Goal: Browse casually: Explore the website without a specific task or goal

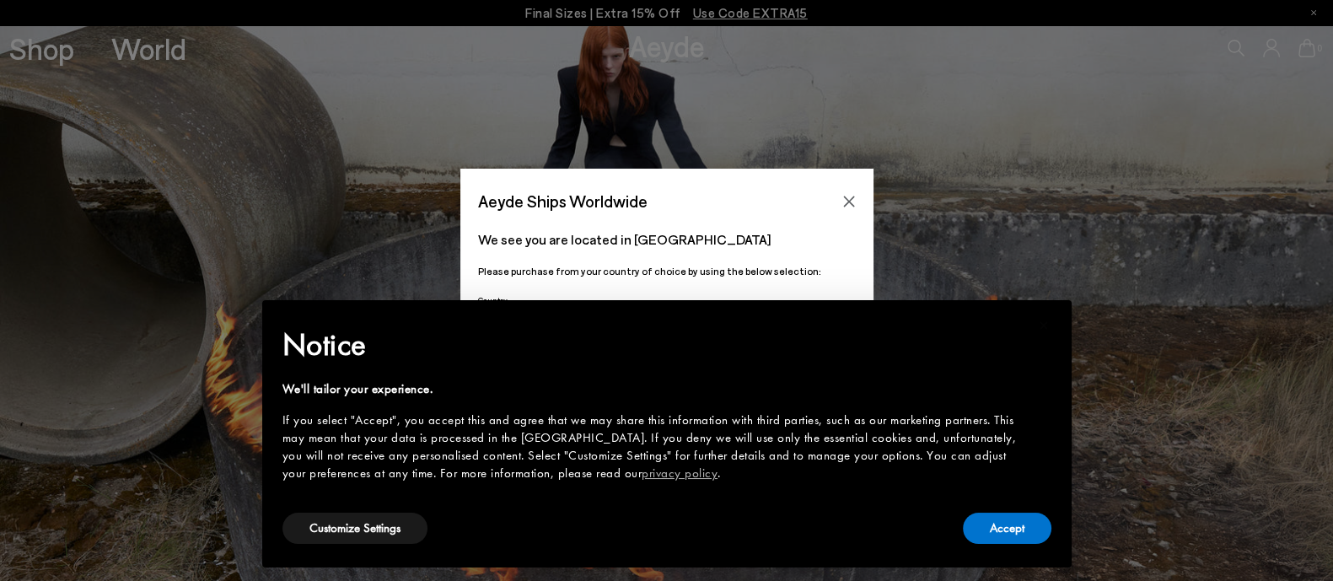
click at [821, 385] on div "We'll tailor your experience." at bounding box center [654, 389] width 742 height 18
click at [1015, 522] on button "Accept" at bounding box center [1007, 528] width 89 height 31
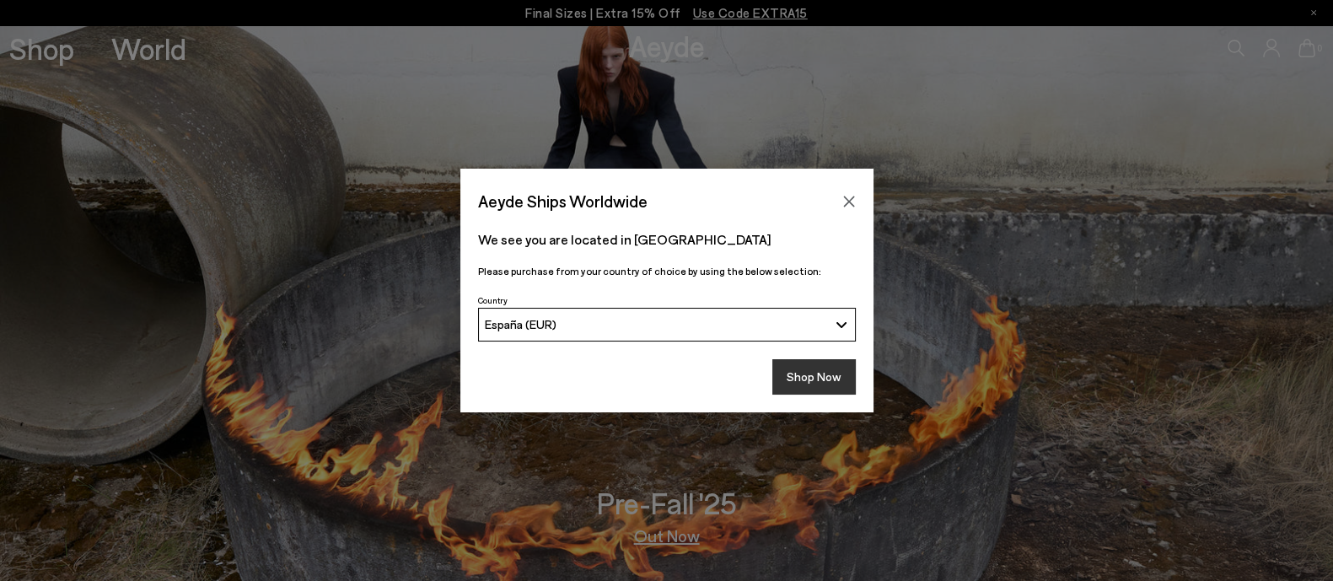
click at [811, 377] on button "Shop Now" at bounding box center [814, 376] width 83 height 35
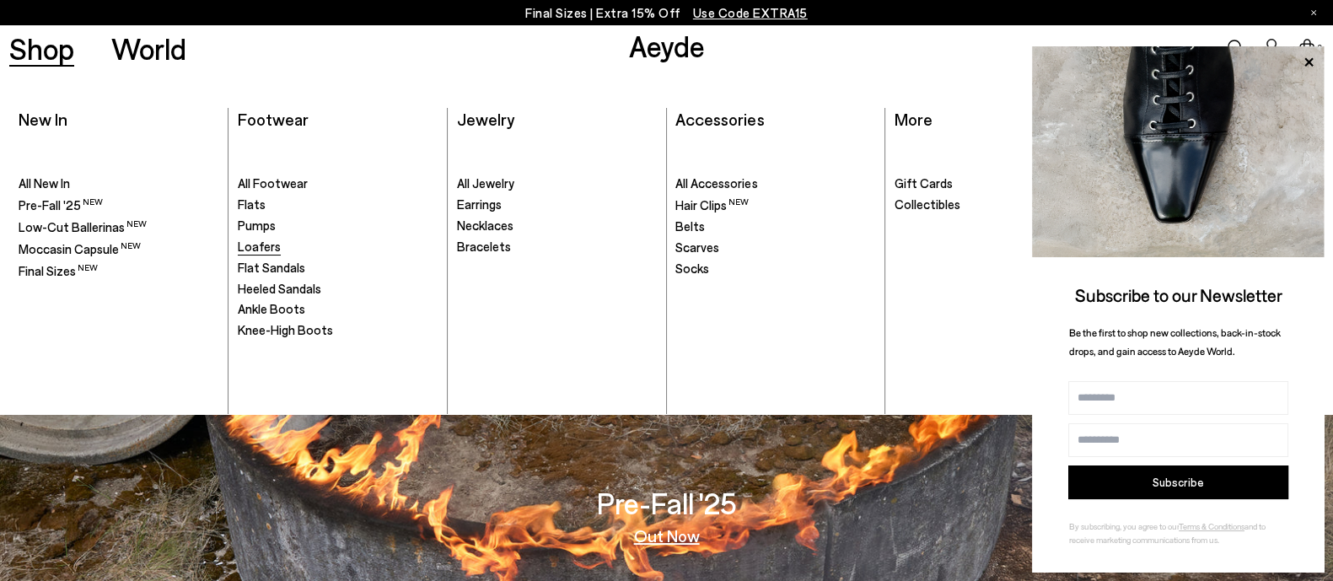
click at [265, 239] on span "Loafers" at bounding box center [259, 246] width 43 height 15
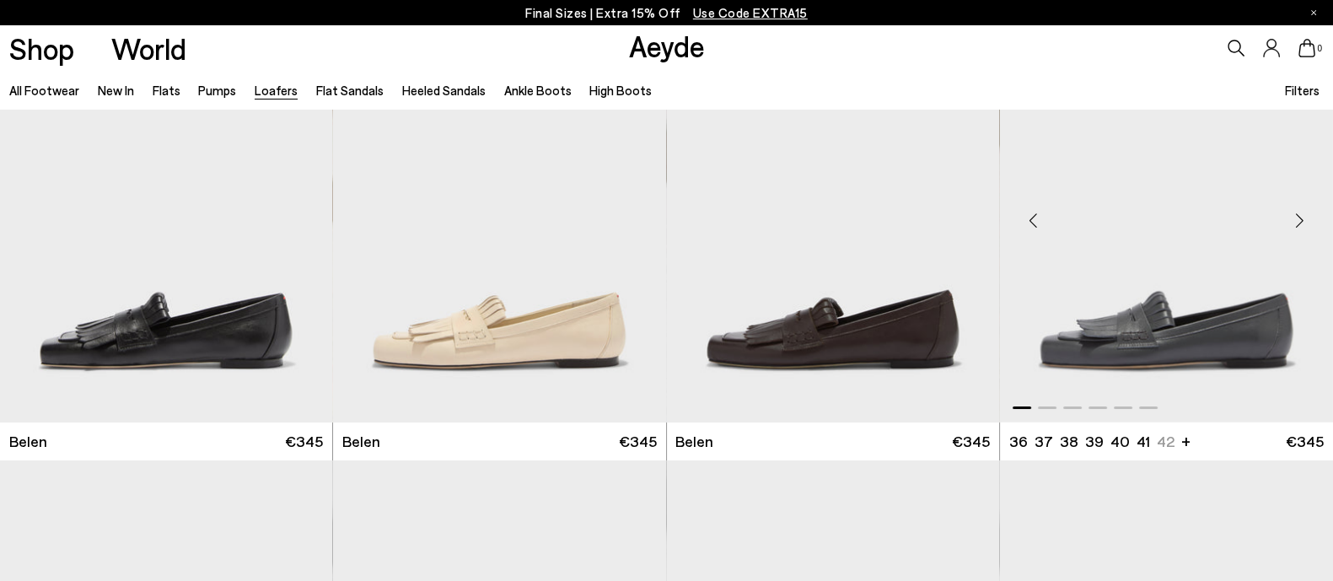
scroll to position [527, 0]
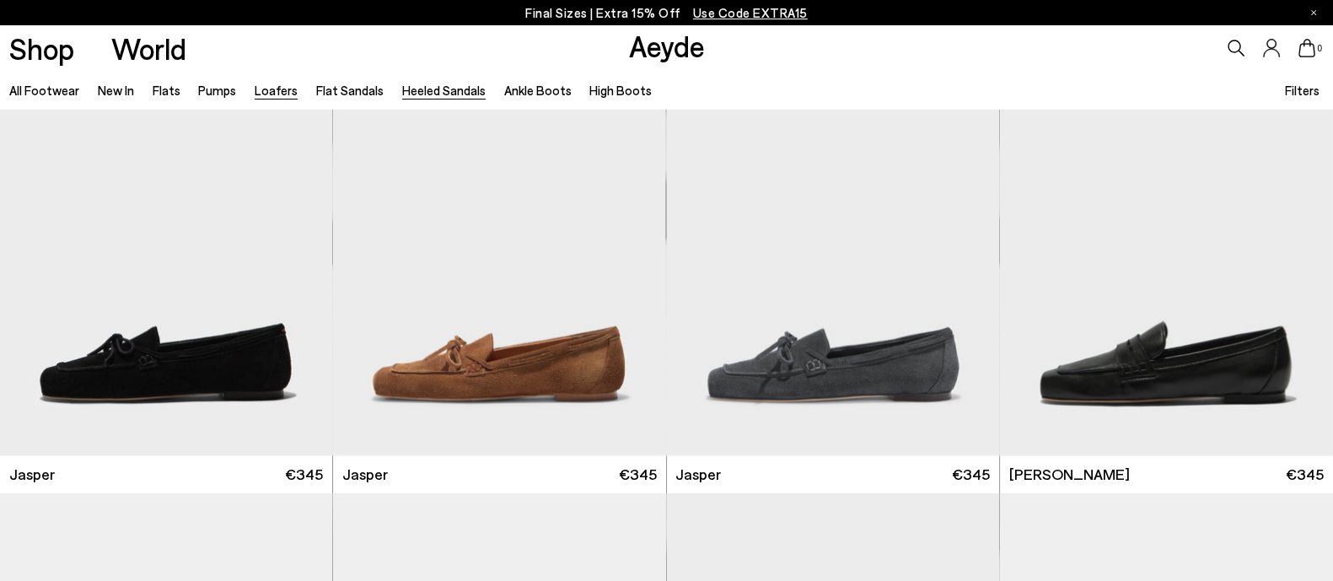
click at [402, 94] on link "Heeled Sandals" at bounding box center [443, 90] width 83 height 15
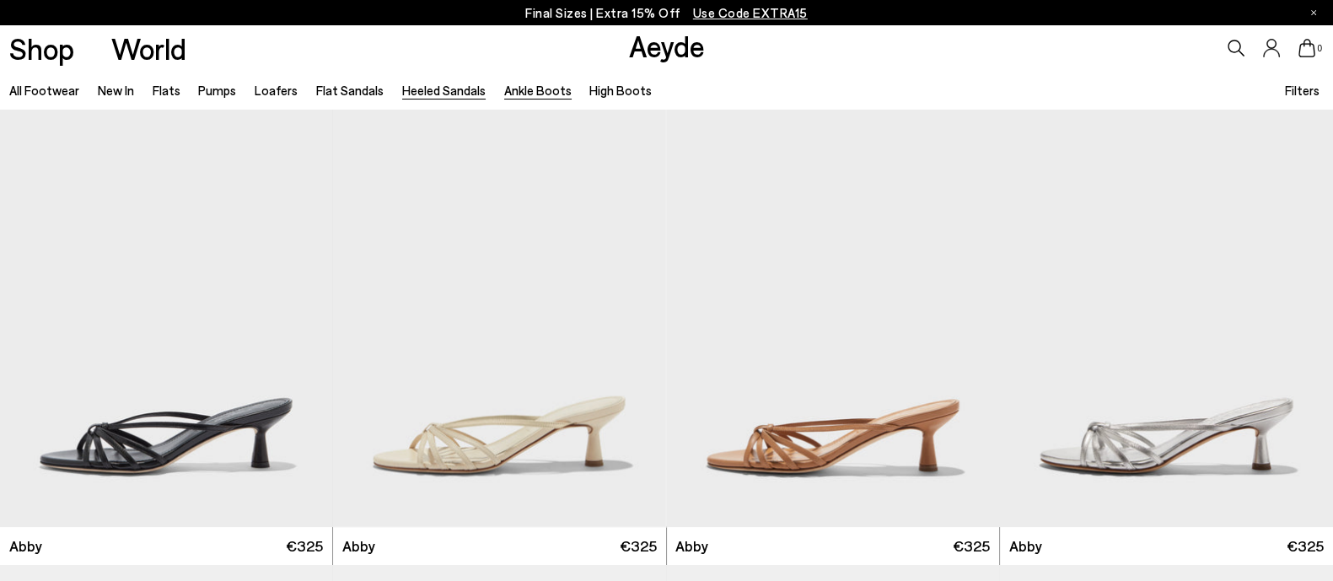
click at [528, 98] on link "Ankle Boots" at bounding box center [537, 90] width 67 height 15
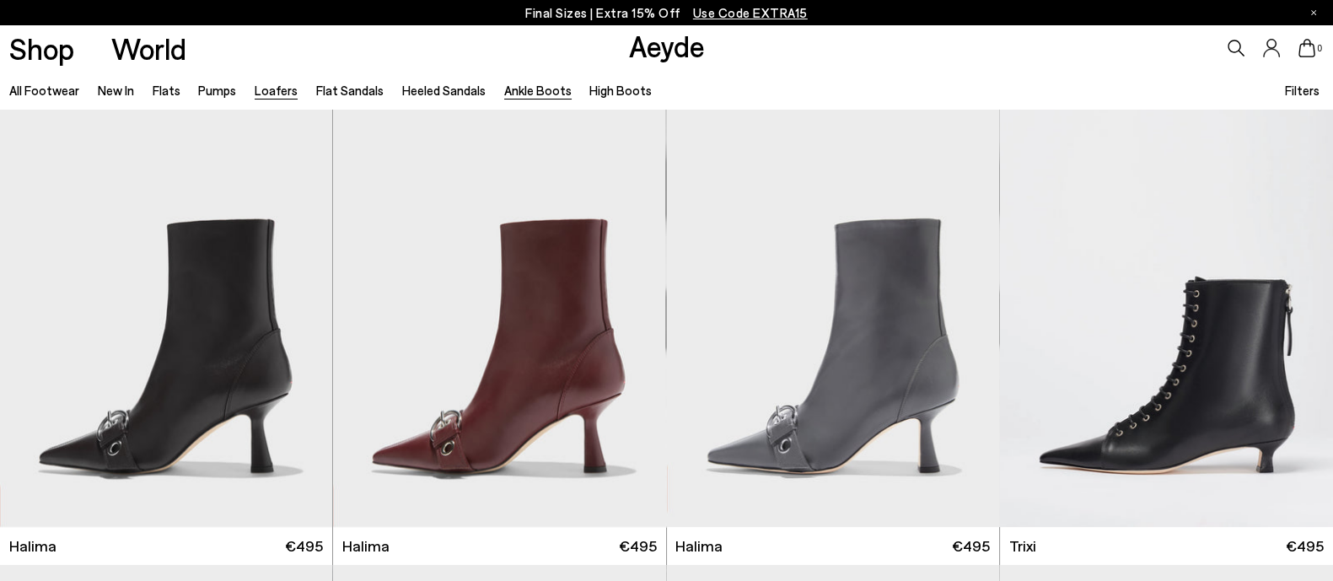
click at [255, 94] on link "Loafers" at bounding box center [276, 90] width 43 height 15
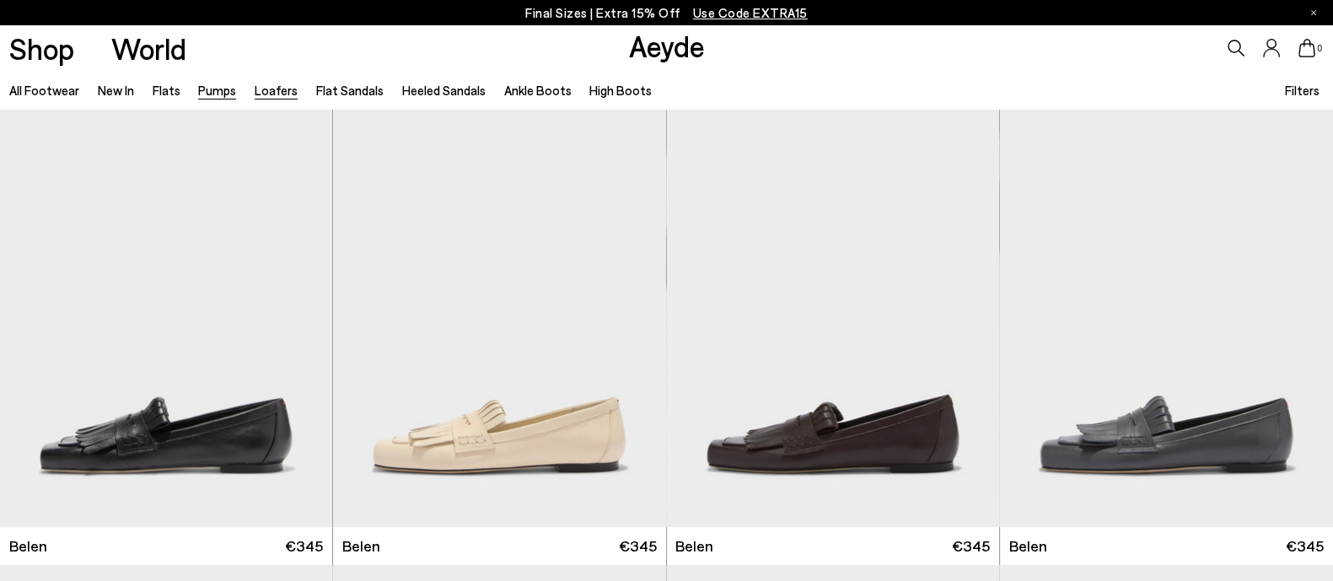
click at [216, 93] on link "Pumps" at bounding box center [217, 90] width 38 height 15
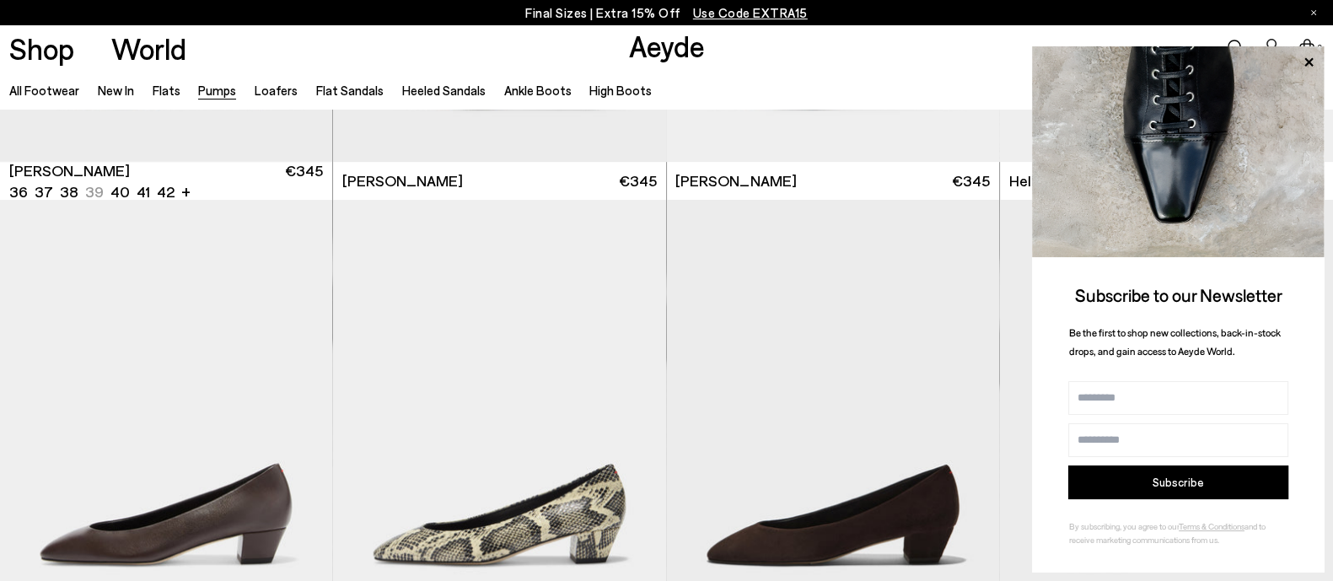
scroll to position [1054, 0]
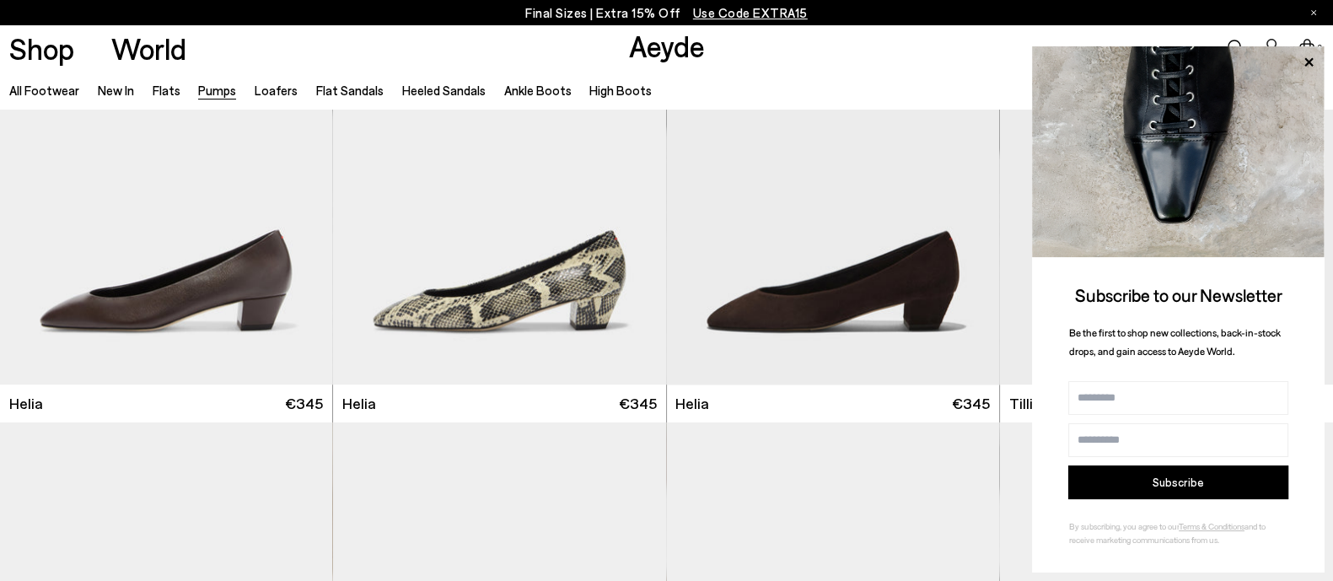
drag, startPoint x: 1309, startPoint y: 61, endPoint x: 1285, endPoint y: 73, distance: 26.8
click at [1309, 63] on icon at bounding box center [1309, 62] width 22 height 22
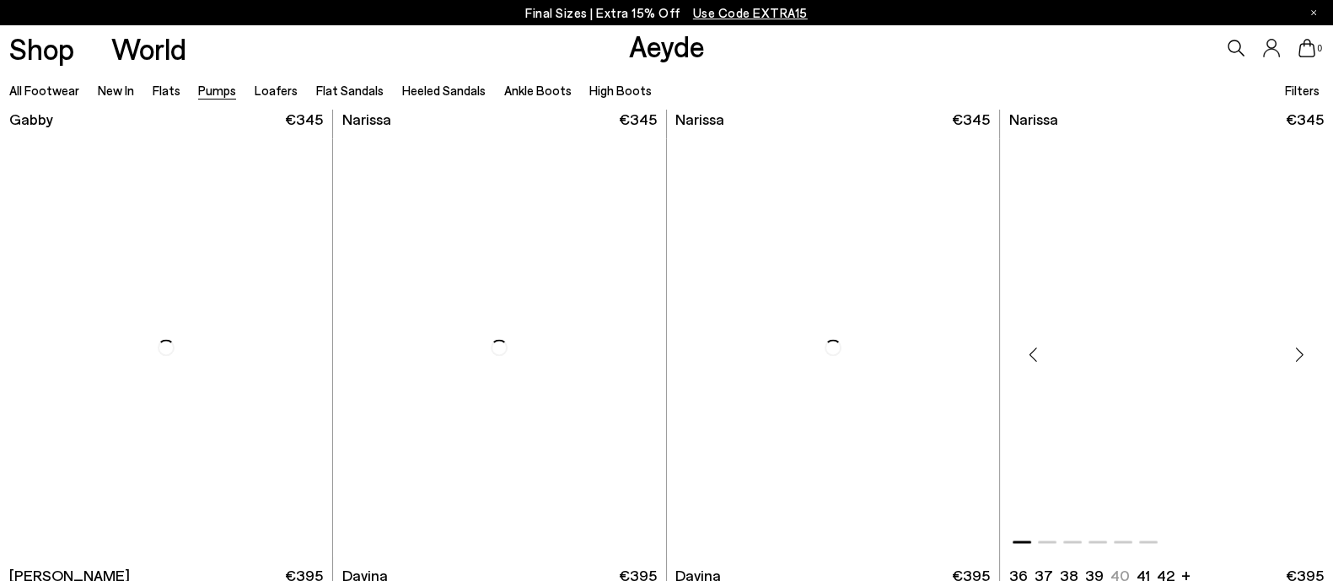
scroll to position [3267, 0]
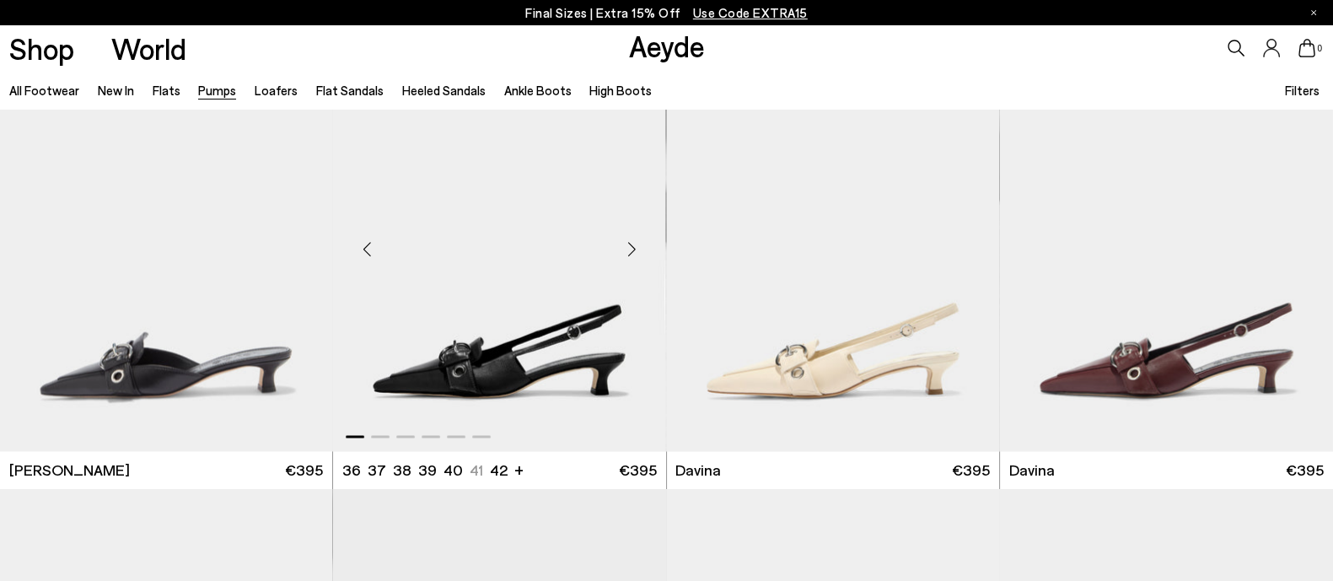
click at [633, 246] on div "Next slide" at bounding box center [632, 248] width 51 height 51
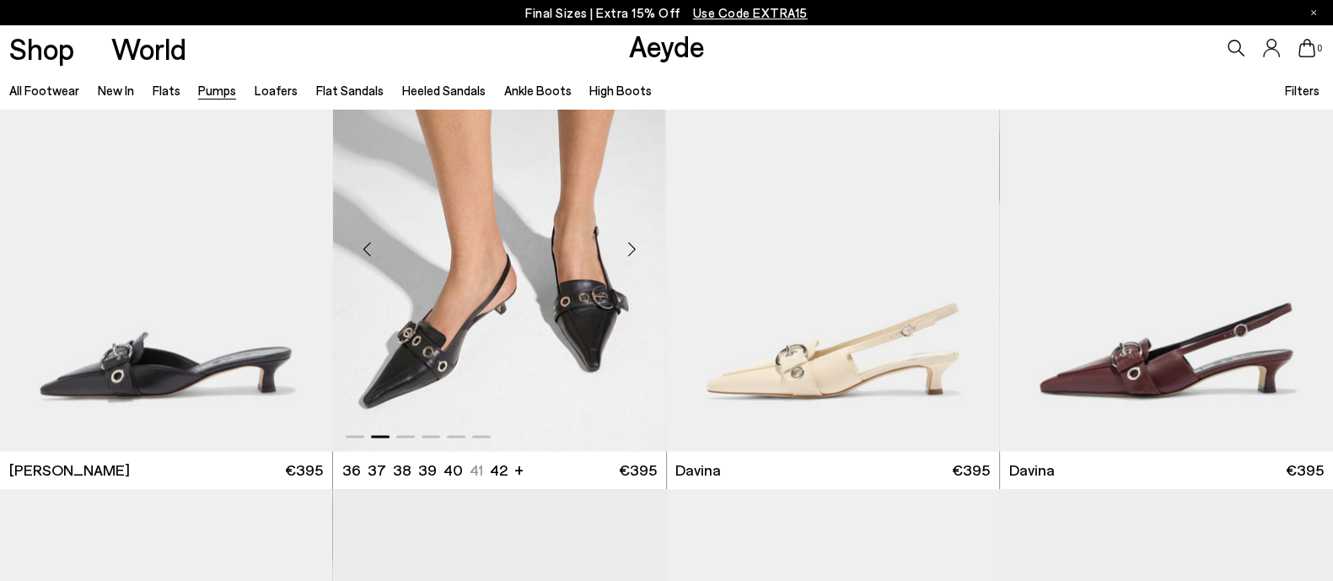
click at [633, 246] on div "Next slide" at bounding box center [632, 248] width 51 height 51
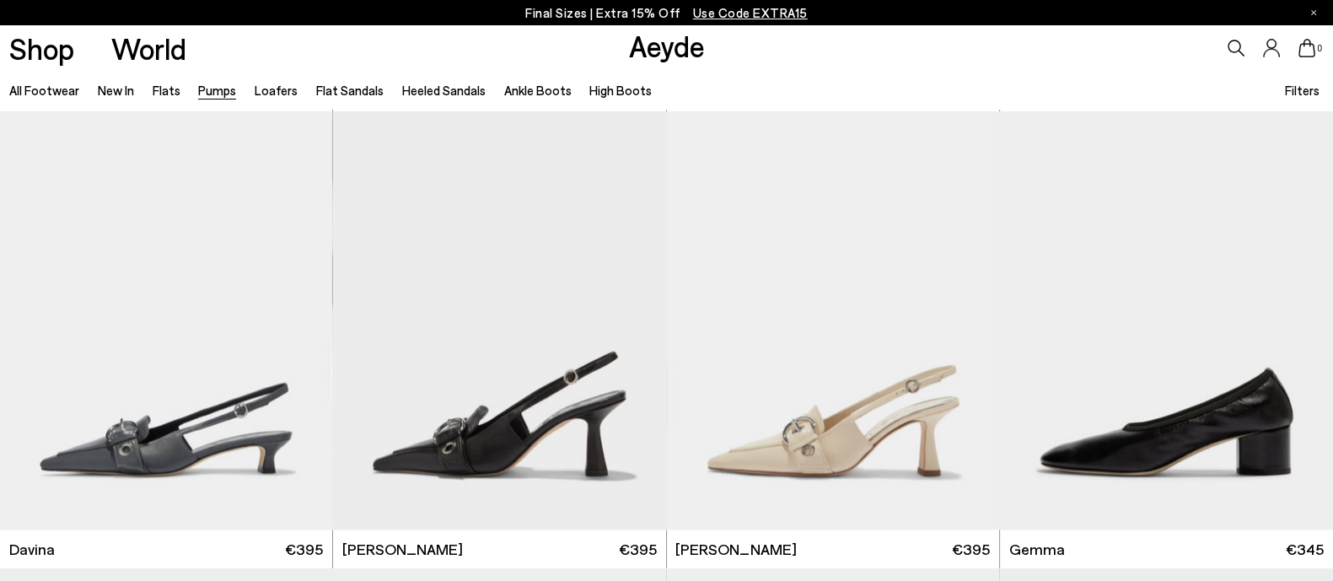
scroll to position [3690, 0]
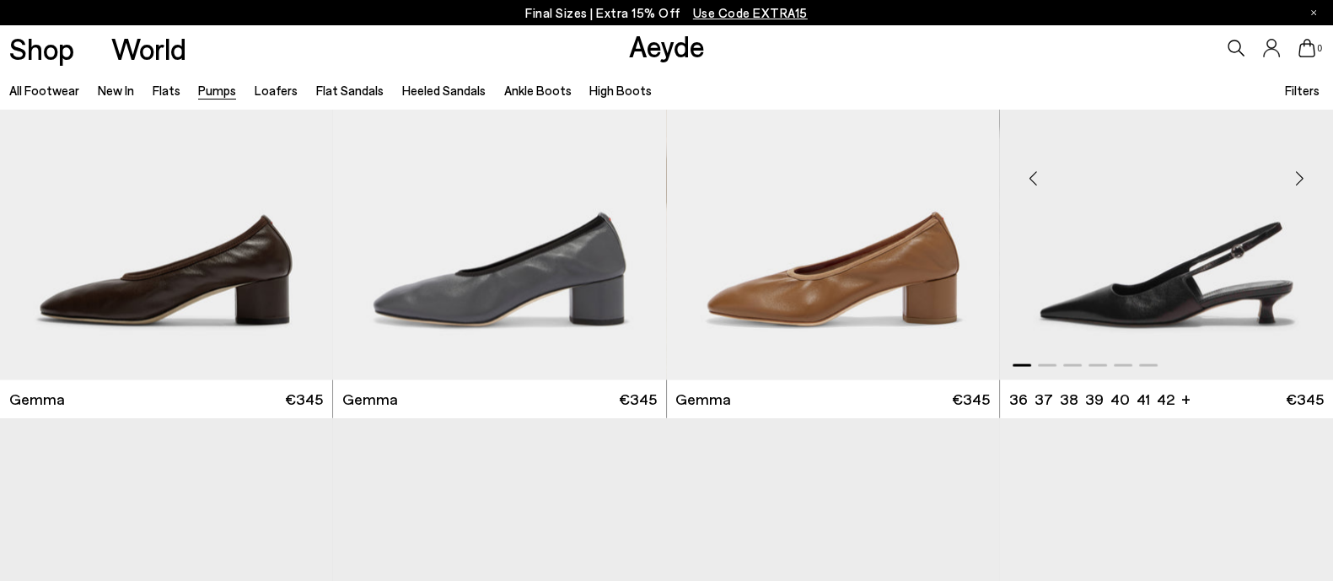
scroll to position [4217, 0]
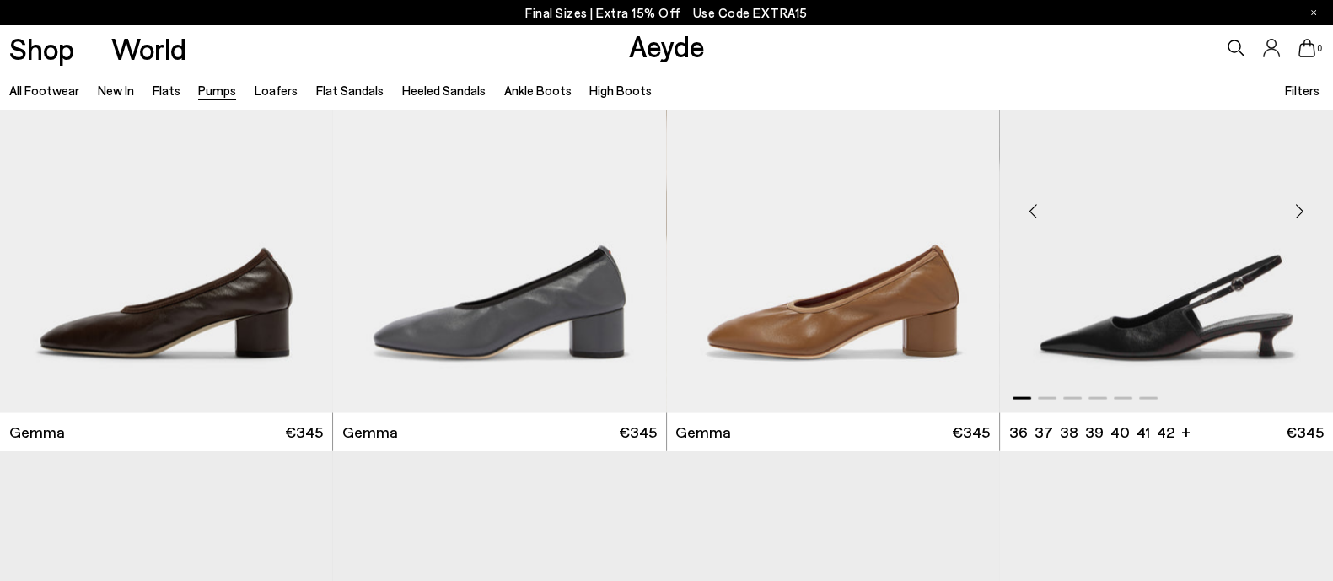
click at [1295, 212] on div "Next slide" at bounding box center [1299, 211] width 51 height 51
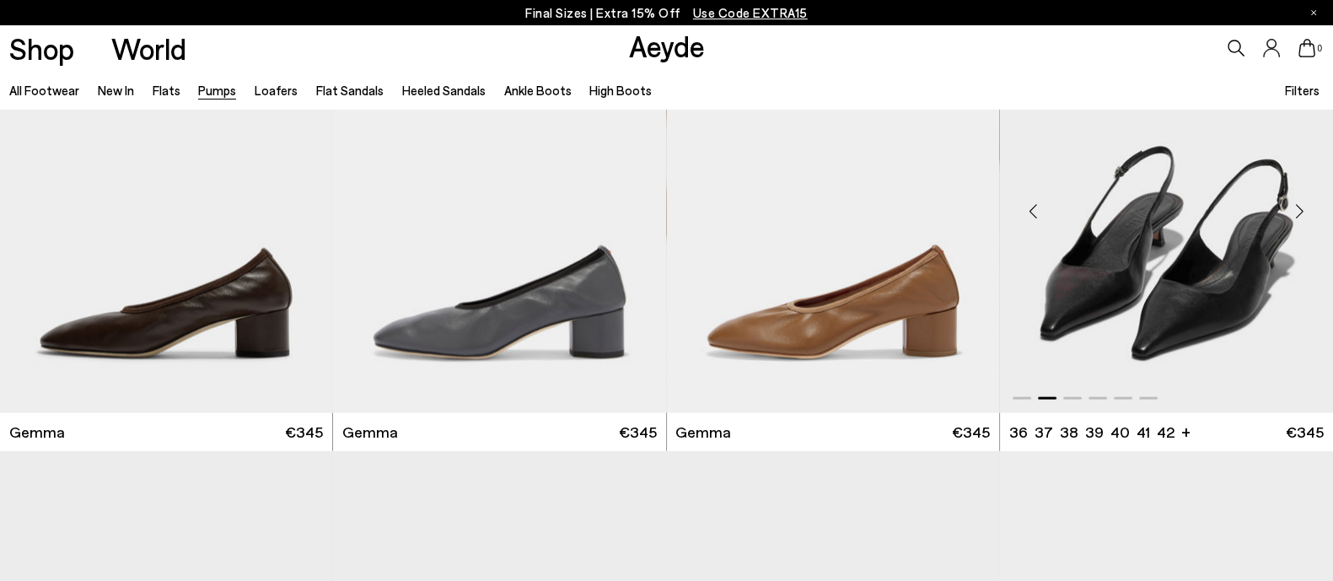
click at [1295, 212] on div "Next slide" at bounding box center [1299, 211] width 51 height 51
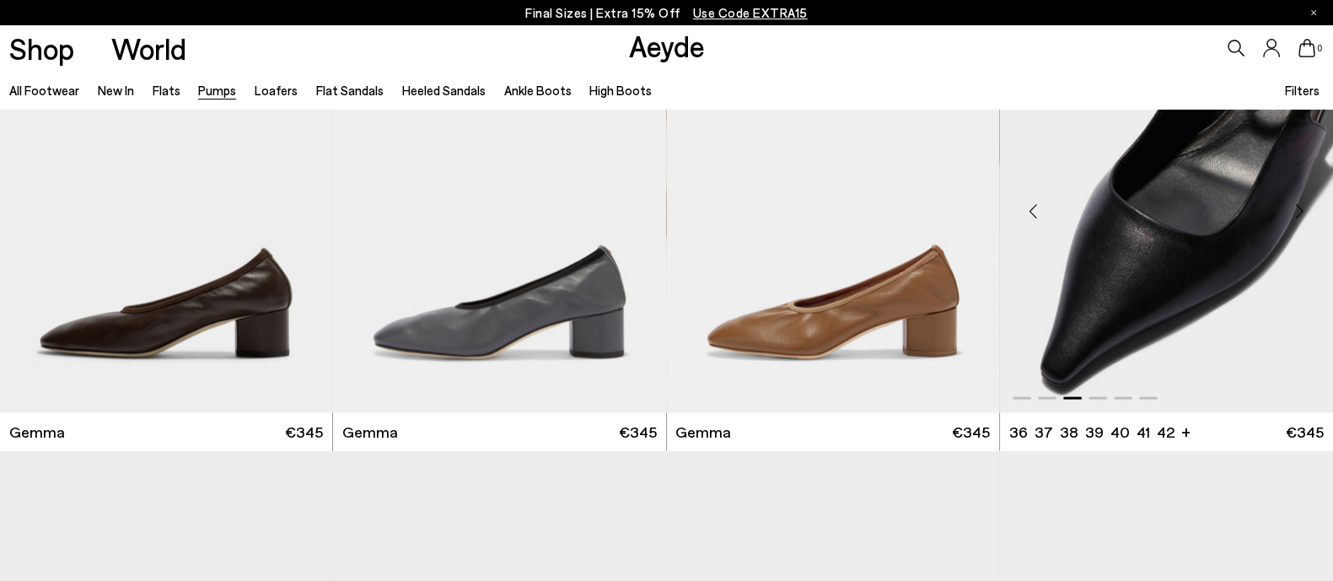
click at [1295, 212] on div "Next slide" at bounding box center [1299, 211] width 51 height 51
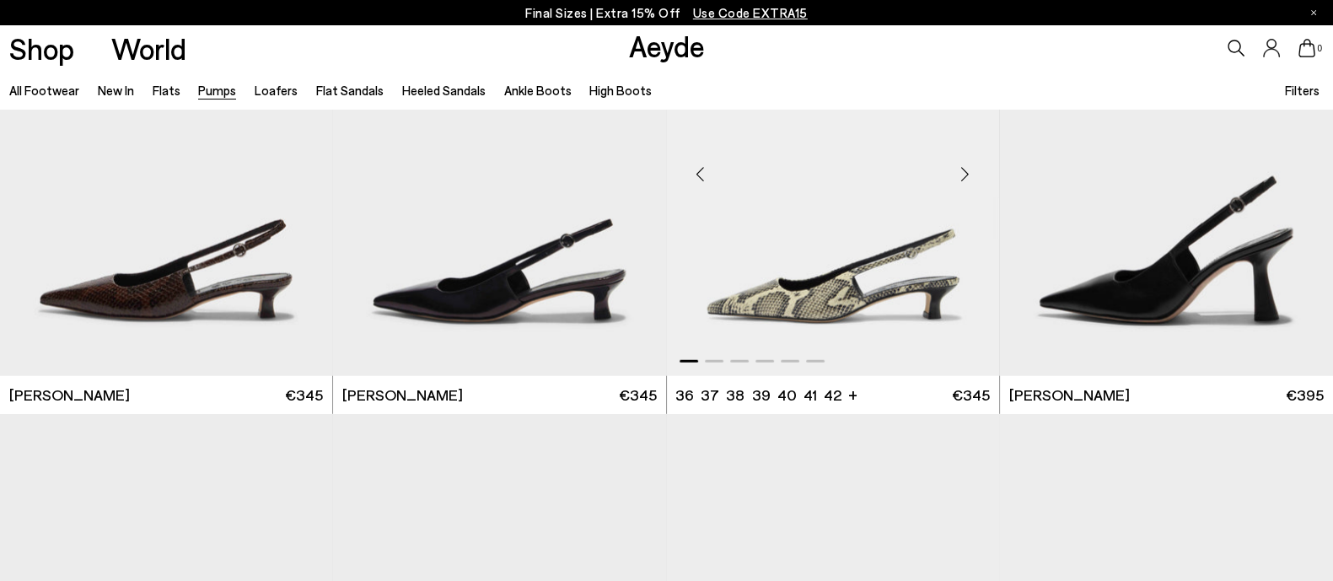
scroll to position [5060, 0]
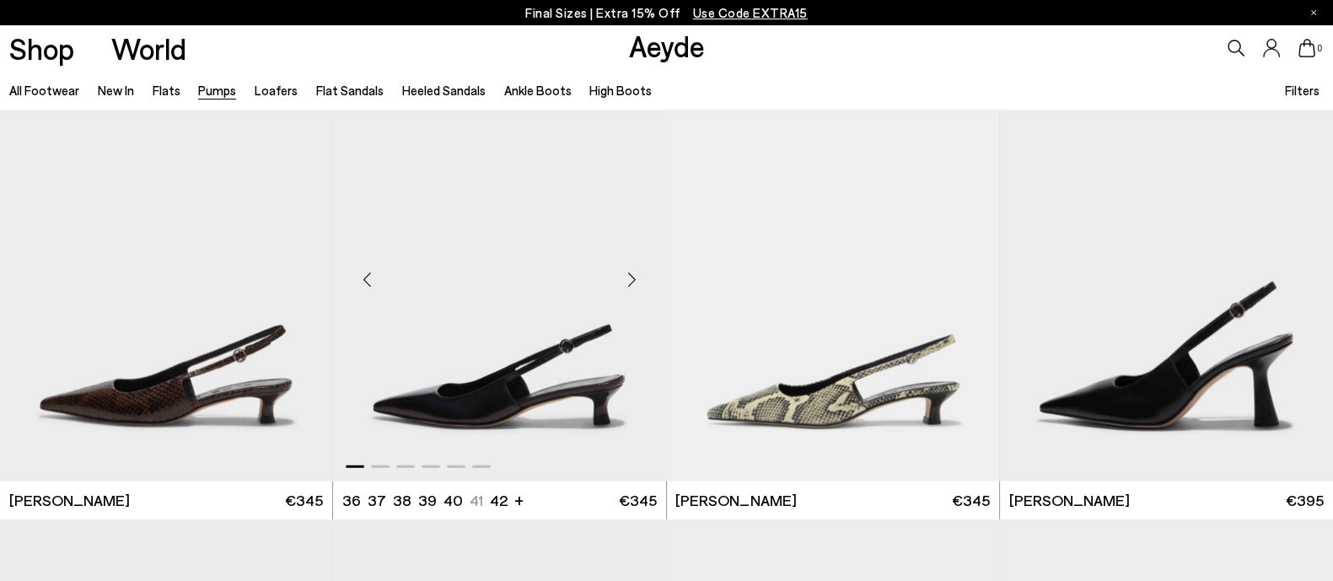
click at [645, 281] on div "Next slide" at bounding box center [632, 280] width 51 height 51
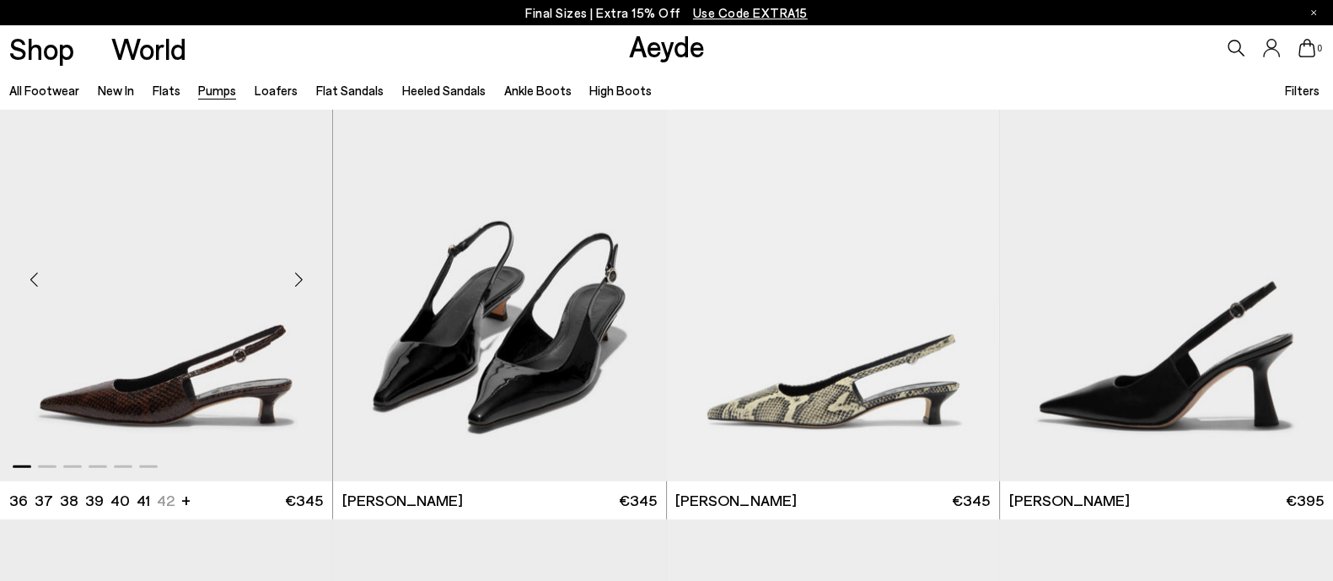
click at [295, 284] on div "Next slide" at bounding box center [298, 280] width 51 height 51
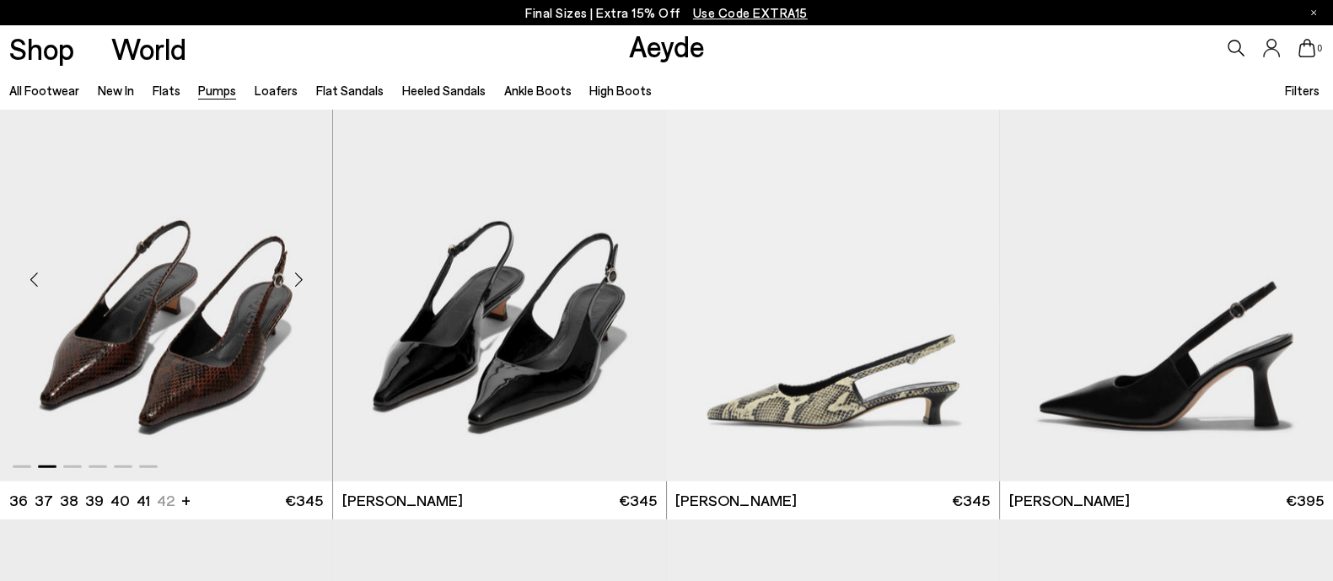
click at [295, 284] on div "Next slide" at bounding box center [298, 280] width 51 height 51
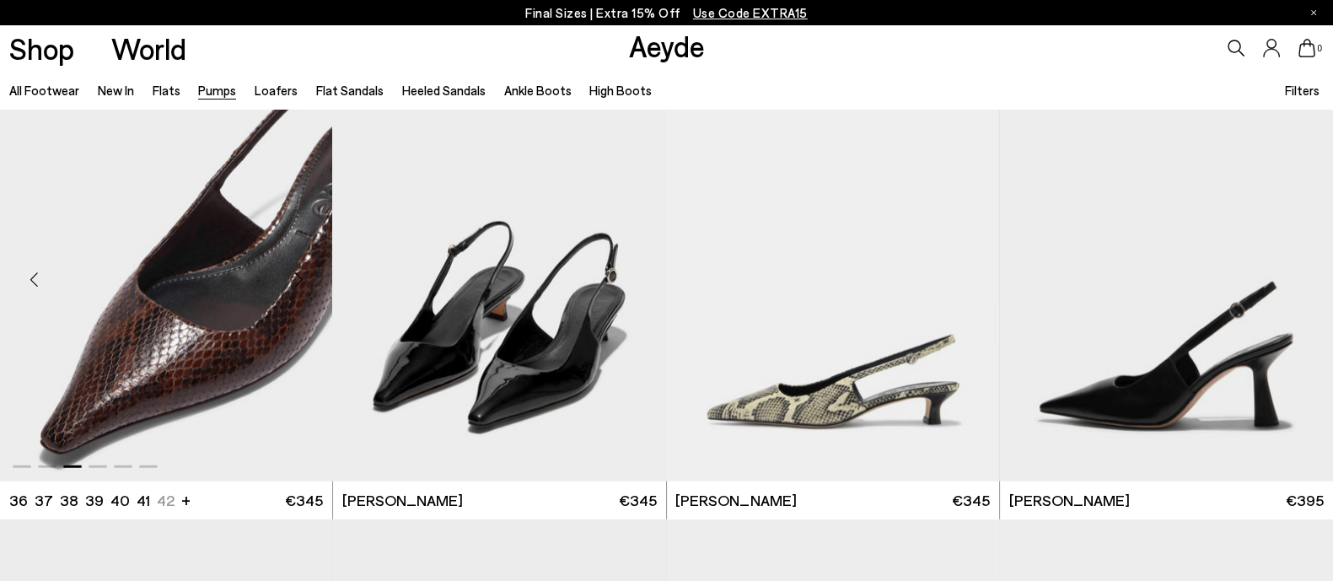
click at [295, 284] on div "Next slide" at bounding box center [298, 280] width 51 height 51
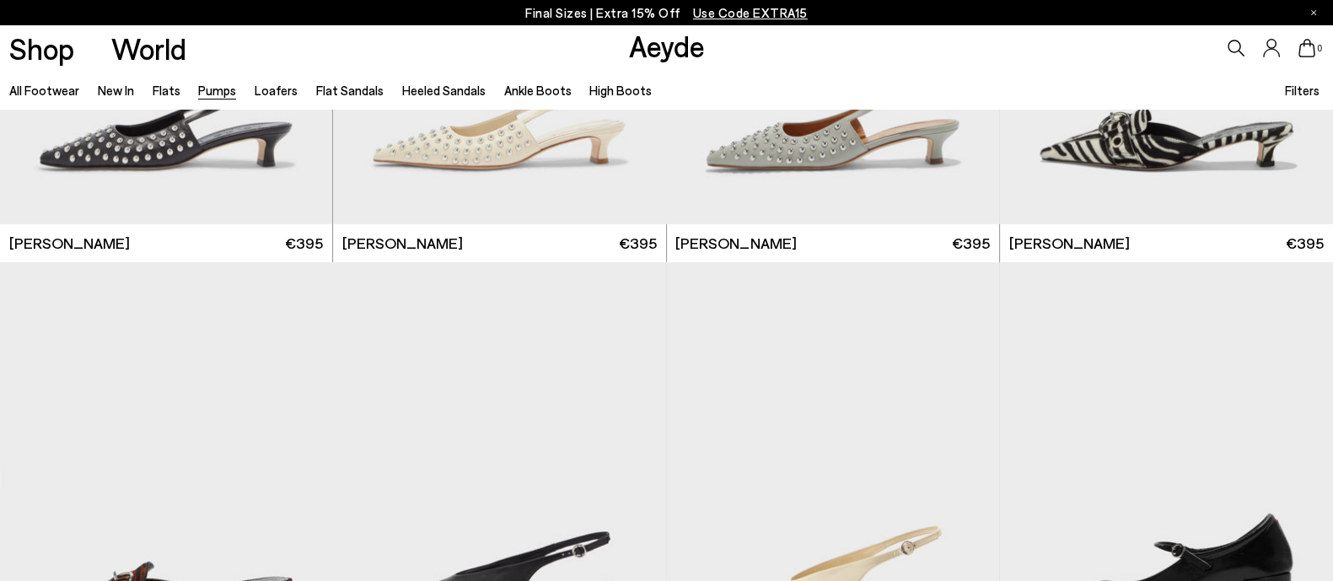
scroll to position [7696, 0]
